Goal: Use online tool/utility: Utilize a website feature to perform a specific function

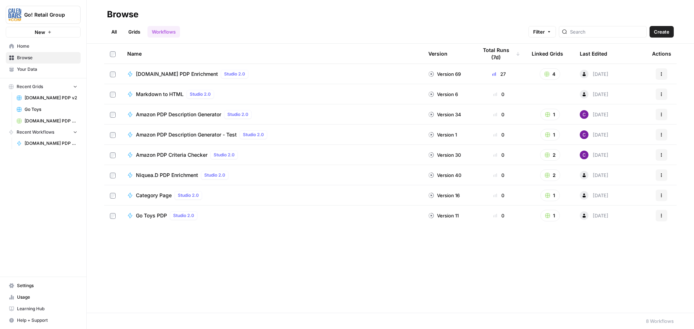
click at [190, 74] on span "[DOMAIN_NAME] PDP Enrichment" at bounding box center [177, 74] width 82 height 7
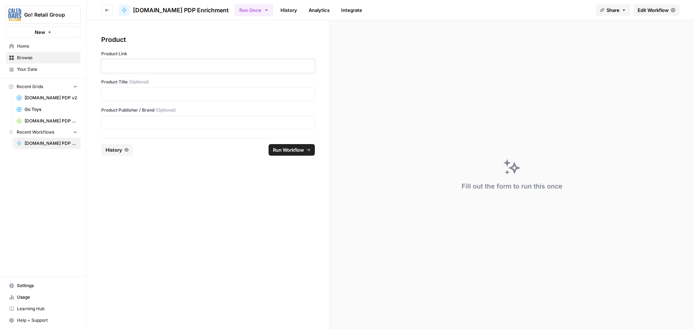
click at [190, 67] on p at bounding box center [208, 66] width 204 height 7
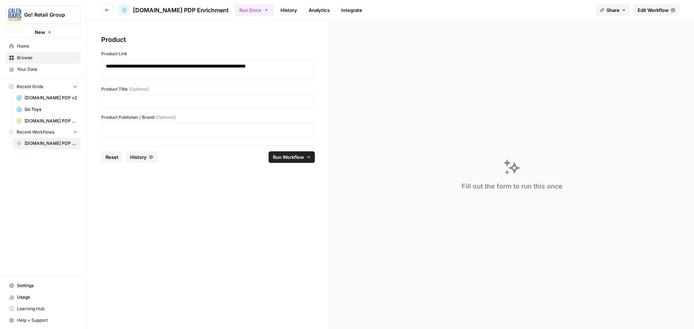
click at [292, 155] on span "Run Workflow" at bounding box center [288, 157] width 31 height 7
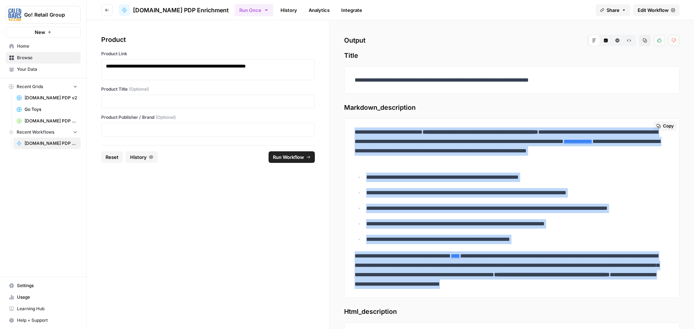
drag, startPoint x: 345, startPoint y: 132, endPoint x: 629, endPoint y: 284, distance: 322.0
click at [629, 284] on div "**********" at bounding box center [512, 209] width 336 height 180
copy div "**********"
click at [116, 157] on span "Reset" at bounding box center [112, 157] width 13 height 7
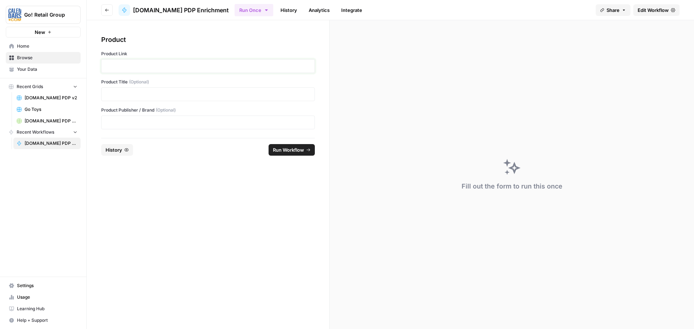
click at [173, 68] on p at bounding box center [208, 66] width 204 height 7
click at [301, 154] on button "Run Workflow" at bounding box center [292, 150] width 46 height 12
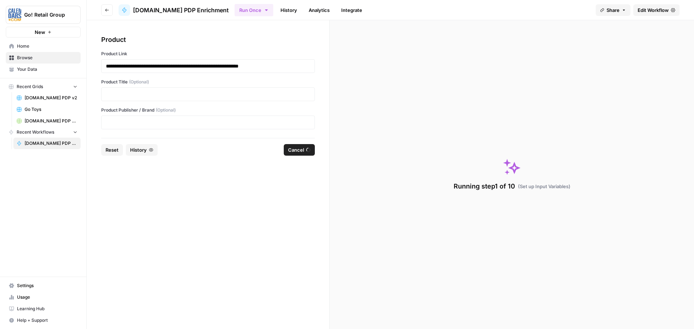
click at [301, 152] on span "Cancel" at bounding box center [296, 149] width 16 height 7
click at [114, 150] on span "Reset" at bounding box center [112, 149] width 13 height 7
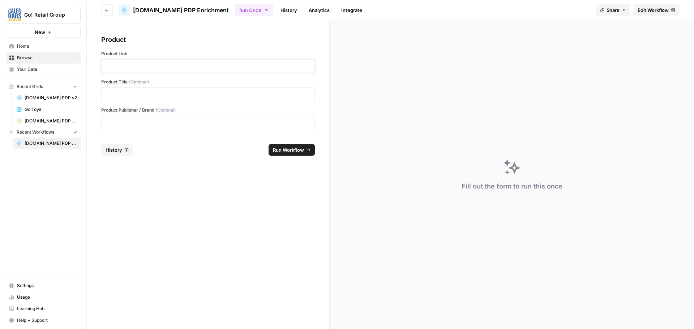
click at [152, 66] on p at bounding box center [208, 66] width 204 height 7
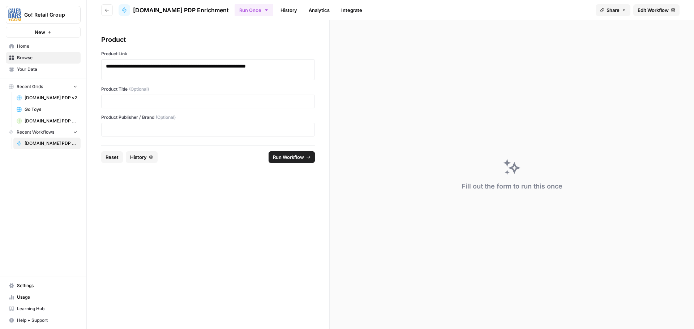
click at [297, 160] on span "Run Workflow" at bounding box center [288, 157] width 31 height 7
